Goal: Task Accomplishment & Management: Manage account settings

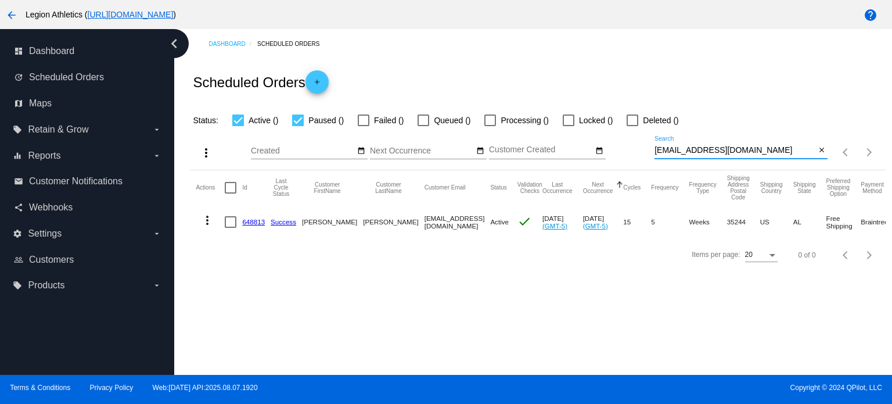
drag, startPoint x: 767, startPoint y: 149, endPoint x: 640, endPoint y: 143, distance: 126.8
click at [640, 143] on div "more_vert Aug Jan Feb Mar [DATE]" at bounding box center [537, 148] width 695 height 42
paste input "katlynmarie88"
type input "[EMAIL_ADDRESS][DOMAIN_NAME]"
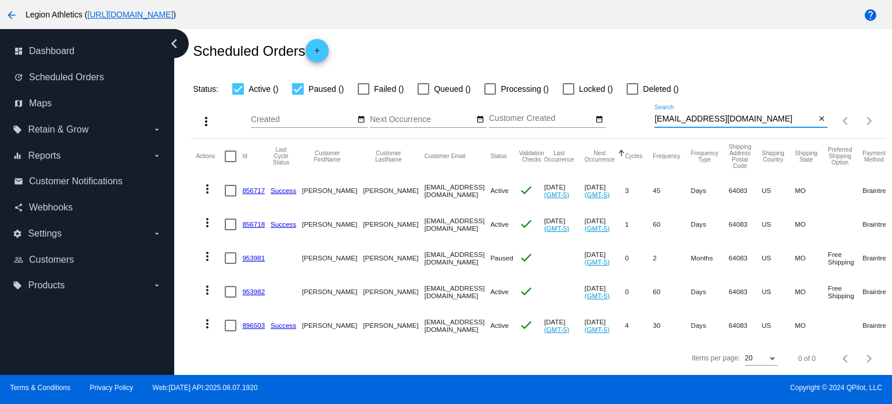
scroll to position [40, 0]
drag, startPoint x: 246, startPoint y: 176, endPoint x: 245, endPoint y: 184, distance: 8.2
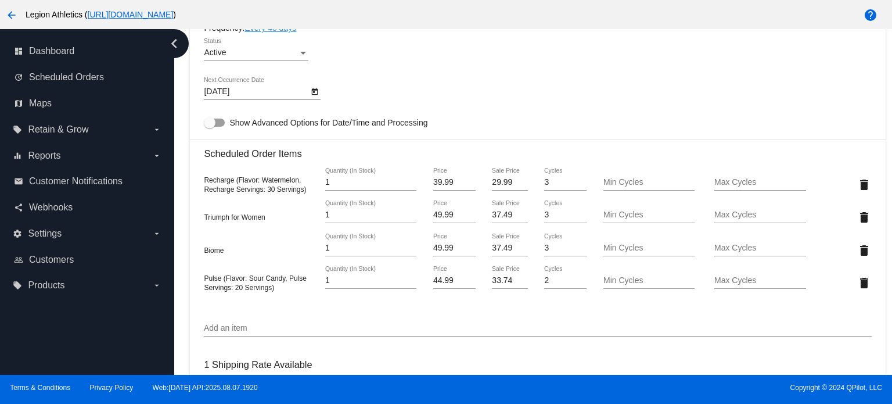
scroll to position [728, 0]
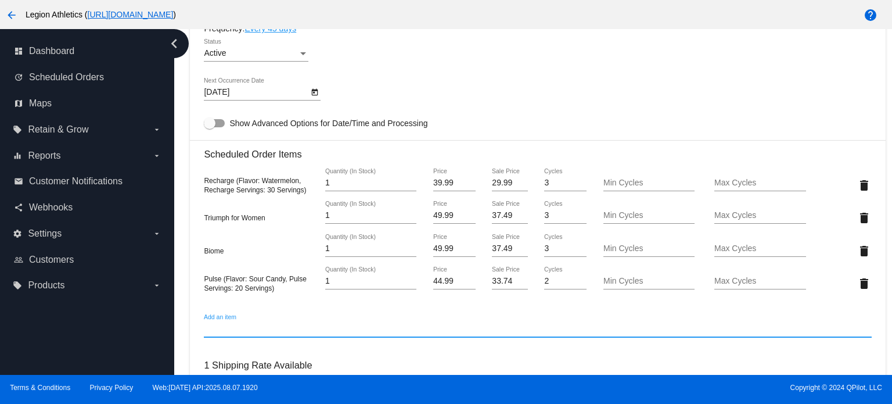
click at [324, 332] on input "Add an item" at bounding box center [537, 328] width 667 height 9
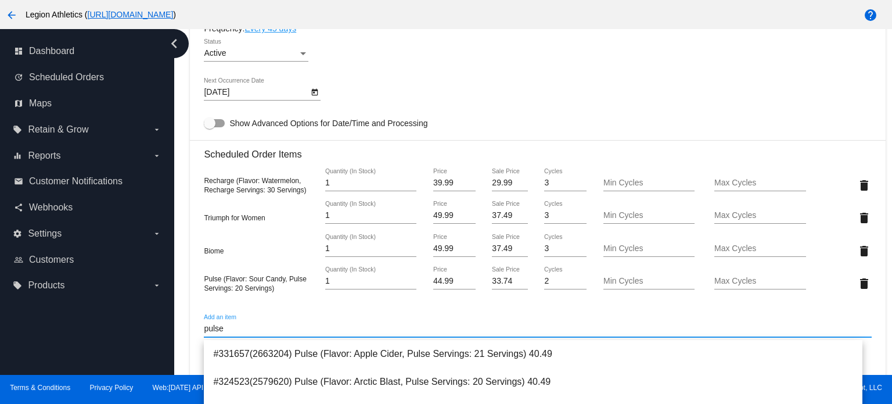
scroll to position [789, 0]
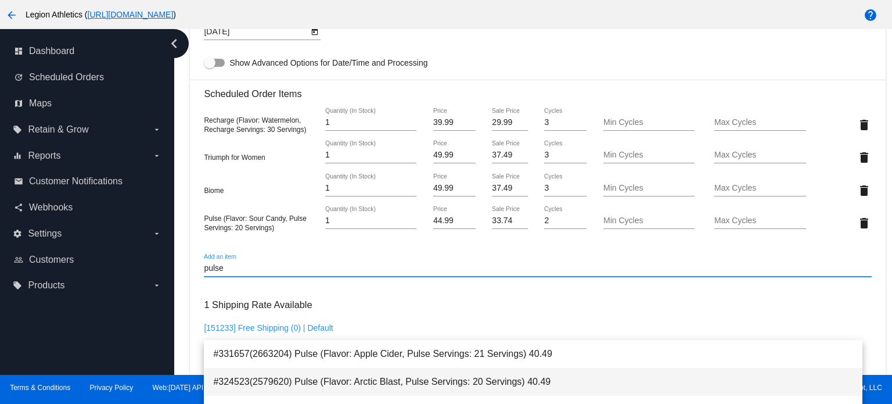
type input "pulse"
click at [329, 385] on span "#324523(2579620) Pulse (Flavor: Arctic Blast, Pulse Servings: 20 Servings) 40.49" at bounding box center [533, 382] width 640 height 28
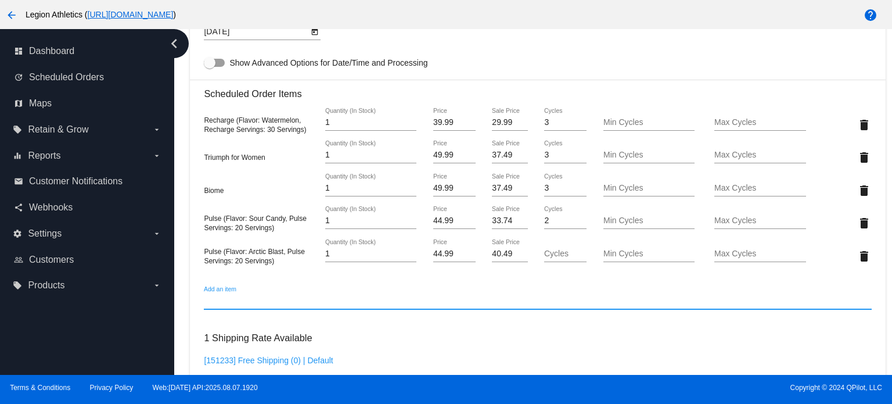
click at [495, 254] on input "40.49" at bounding box center [509, 253] width 35 height 9
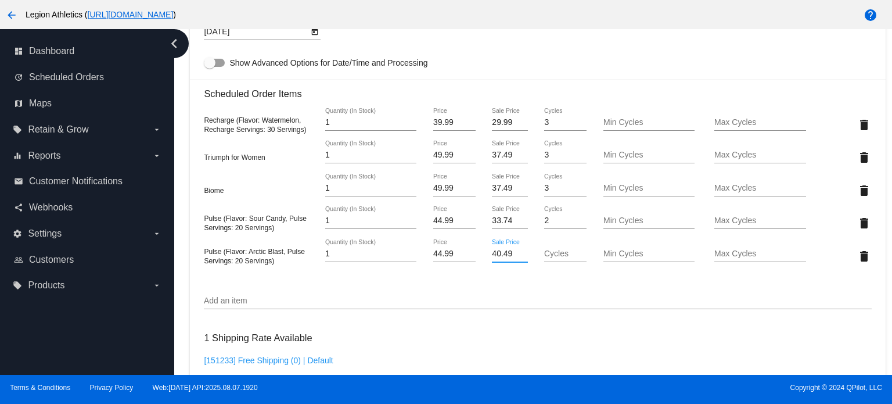
click at [495, 254] on input "40.49" at bounding box center [509, 253] width 35 height 9
type input "33.74"
click at [484, 289] on mat-card "Customer 4996630: Katlyn Kelley katlynmarie88@gmail.com Customer Shipping Enter…" at bounding box center [537, 183] width 695 height 1334
click at [862, 224] on mat-icon "delete" at bounding box center [864, 223] width 14 height 14
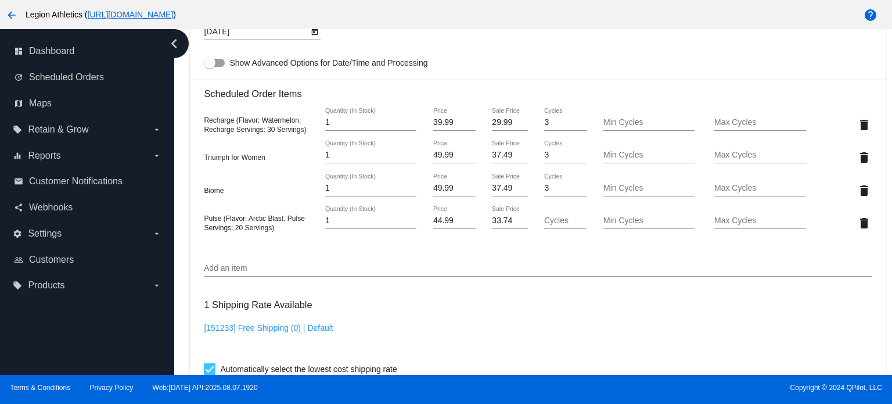
scroll to position [1234, 0]
